Goal: Find specific page/section

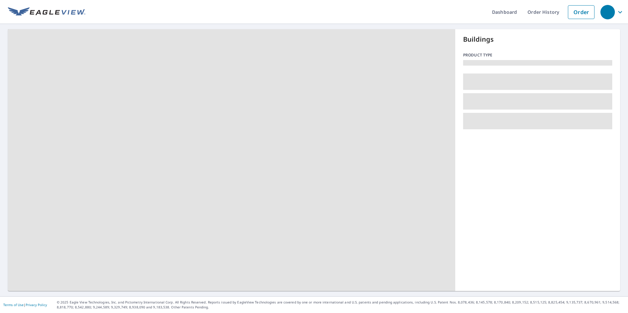
click at [385, 194] on span at bounding box center [231, 160] width 447 height 262
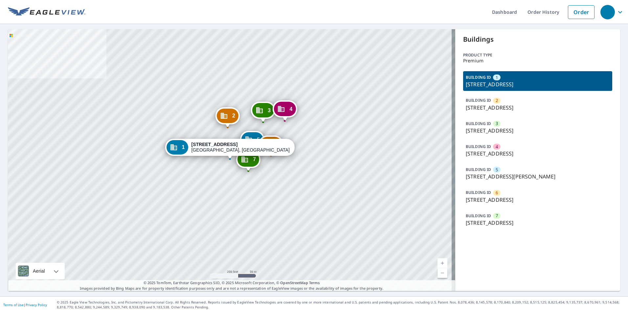
click at [493, 215] on div "7" at bounding box center [497, 216] width 8 height 6
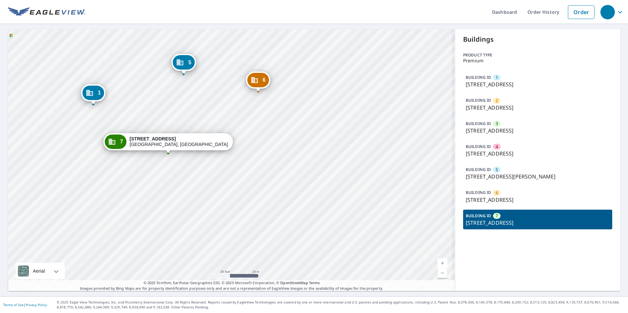
drag, startPoint x: 228, startPoint y: 171, endPoint x: 260, endPoint y: 163, distance: 33.0
click at [260, 163] on div "1 2205 Forest Hills Dr Harrisburg, PA 17112 2 2217 Forest Hills Dr Harrisburg, …" at bounding box center [231, 160] width 447 height 262
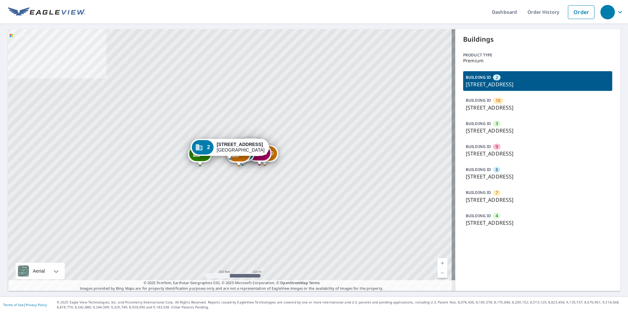
click at [495, 188] on div "BUILDING ID 7 4726-4730 Lake Villa Dr, Clearwater, FL, 33762" at bounding box center [537, 196] width 149 height 20
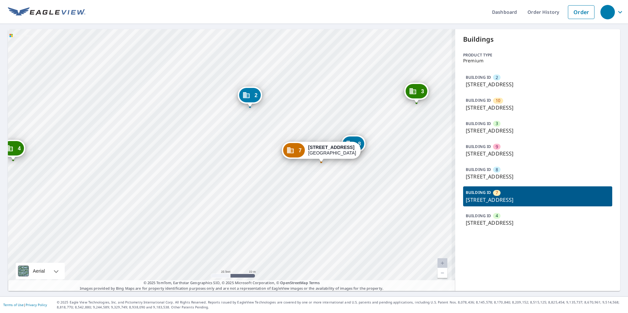
drag, startPoint x: 210, startPoint y: 150, endPoint x: 196, endPoint y: 104, distance: 48.4
click at [196, 104] on div "2 4740-4750 Lake Villa Dr Clearwater, FL 33762 10 4680-4684 Lake Villa Dr Clear…" at bounding box center [231, 160] width 447 height 262
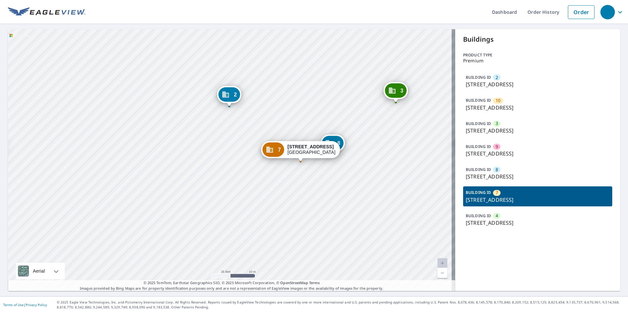
drag, startPoint x: 271, startPoint y: 126, endPoint x: 247, endPoint y: 125, distance: 24.0
click at [247, 125] on div "2 4740-4750 Lake Villa Dr Clearwater, FL 33762 10 4680-4684 Lake Villa Dr Clear…" at bounding box center [231, 160] width 447 height 262
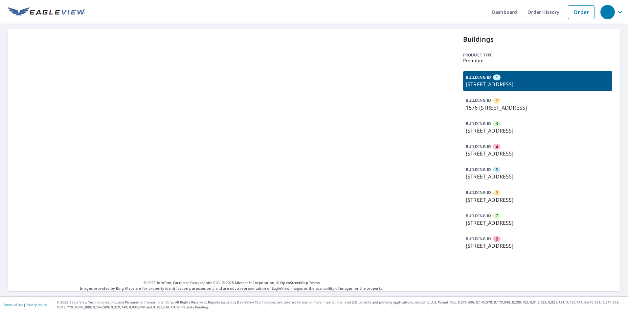
click at [364, 180] on div at bounding box center [231, 160] width 447 height 262
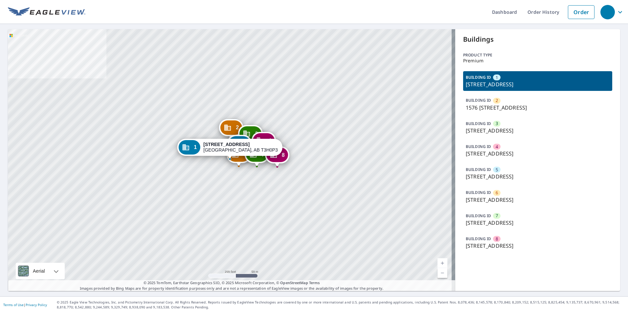
click at [505, 127] on p "[STREET_ADDRESS]" at bounding box center [538, 131] width 144 height 8
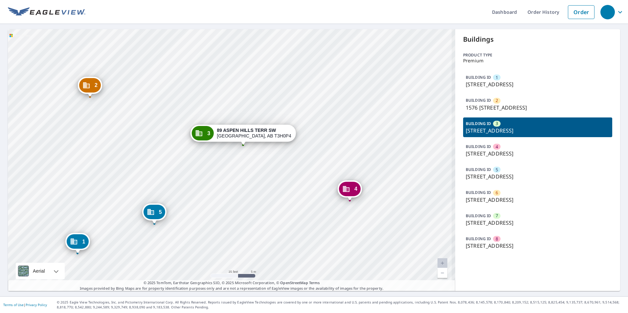
drag, startPoint x: 260, startPoint y: 167, endPoint x: 258, endPoint y: 178, distance: 10.3
click at [259, 176] on div "1 1594 [GEOGRAPHIC_DATA] 2 [GEOGRAPHIC_DATA] 4 [STREET_ADDRESS] 5 14 [GEOGRAPHI…" at bounding box center [231, 160] width 447 height 262
